Goal: Find specific page/section: Find specific page/section

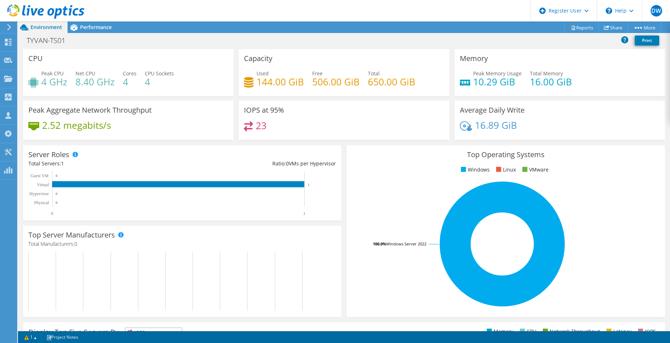
click at [11, 27] on icon at bounding box center [8, 27] width 5 height 6
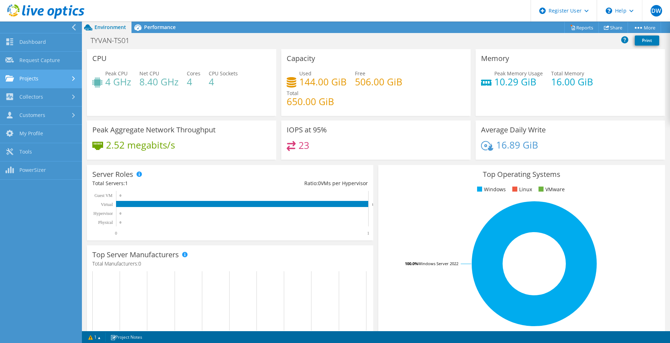
click at [44, 80] on link "Projects" at bounding box center [41, 79] width 82 height 18
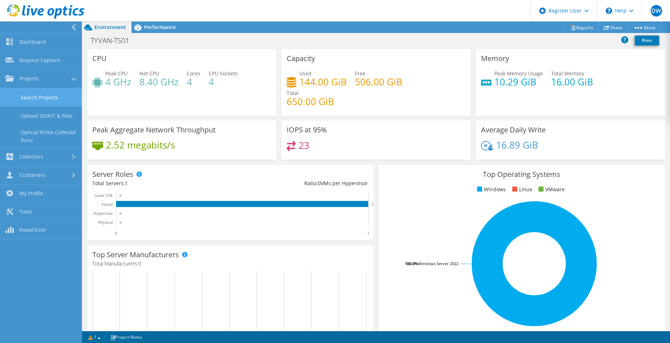
click at [43, 97] on link "Search Projects" at bounding box center [41, 97] width 82 height 18
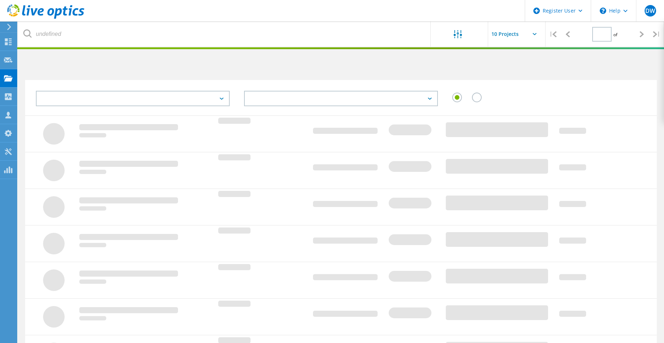
type input "1"
